Goal: Task Accomplishment & Management: Manage account settings

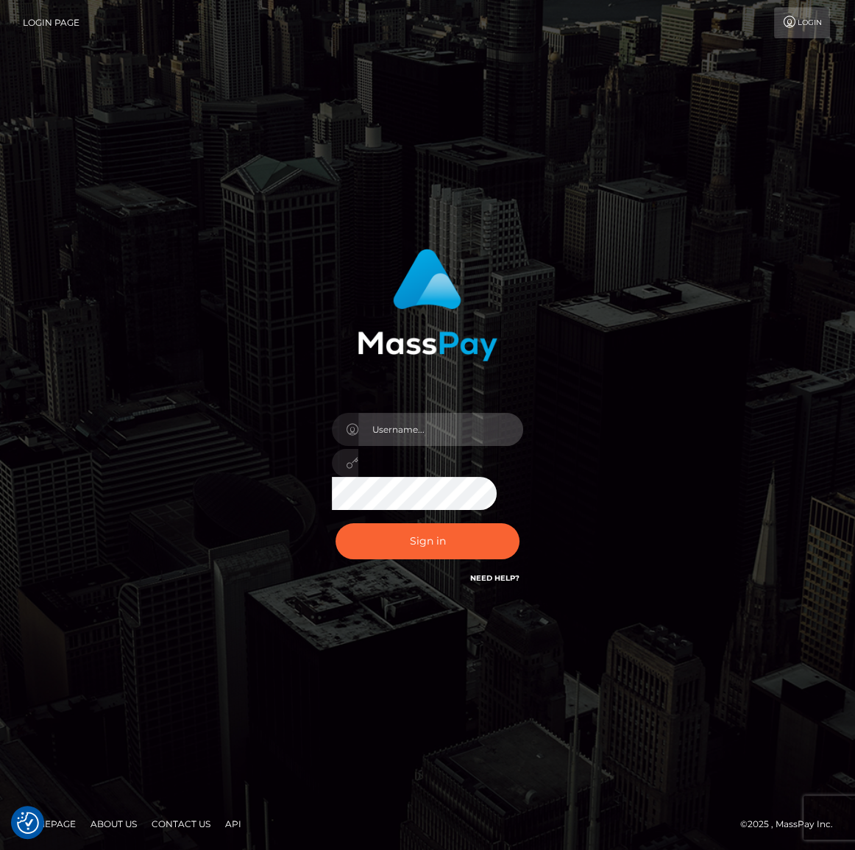
type input "Maria.spree"
click at [412, 560] on div "Sign in Need Help?" at bounding box center [427, 547] width 213 height 66
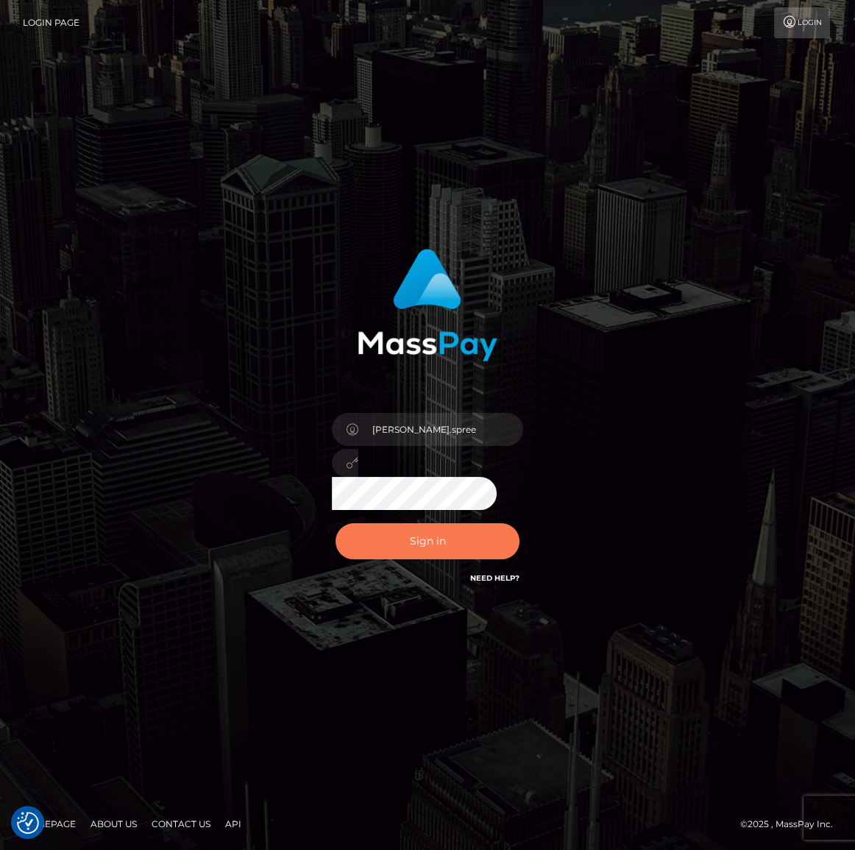
click at [414, 545] on button "Sign in" at bounding box center [428, 541] width 184 height 36
type input "Maria.spree"
click at [478, 538] on button "Sign in" at bounding box center [428, 541] width 184 height 36
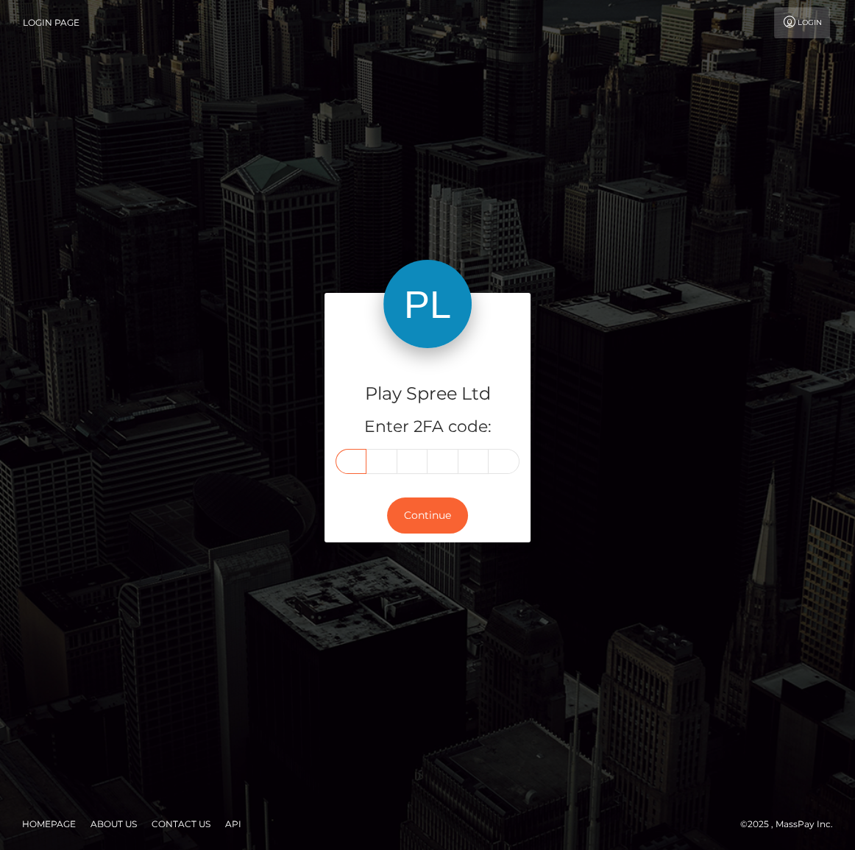
click at [345, 452] on input "text" at bounding box center [351, 461] width 31 height 25
type input "8"
type input "4"
type input "1"
type input "3"
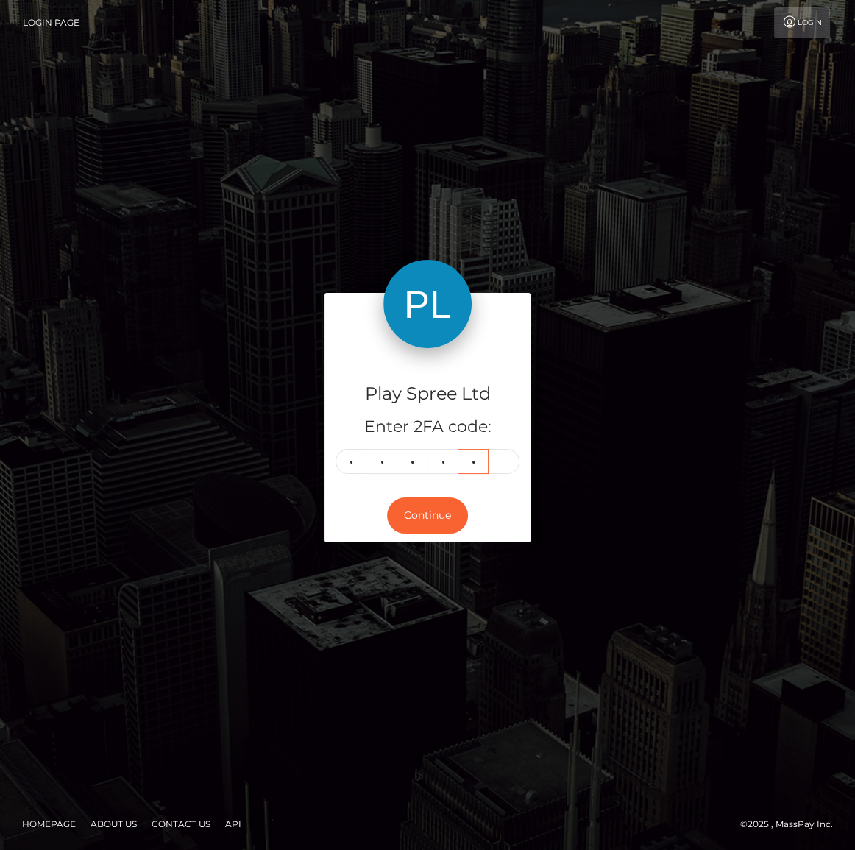
type input "4"
type input "1"
